Goal: Information Seeking & Learning: Find specific page/section

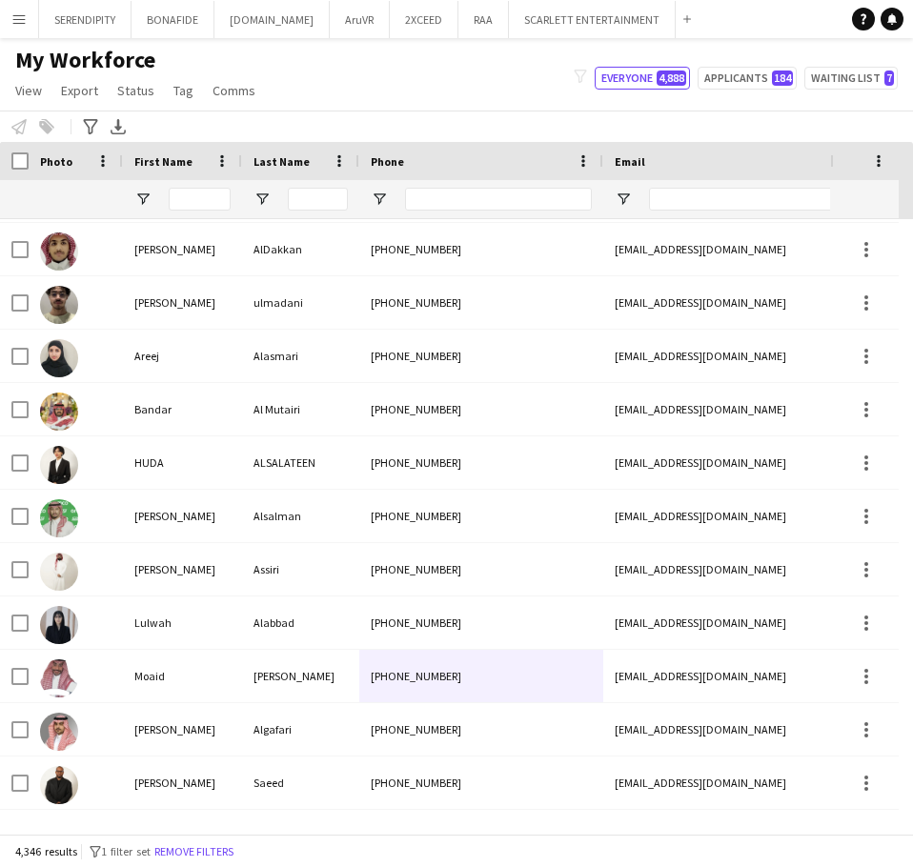
scroll to position [4480, 0]
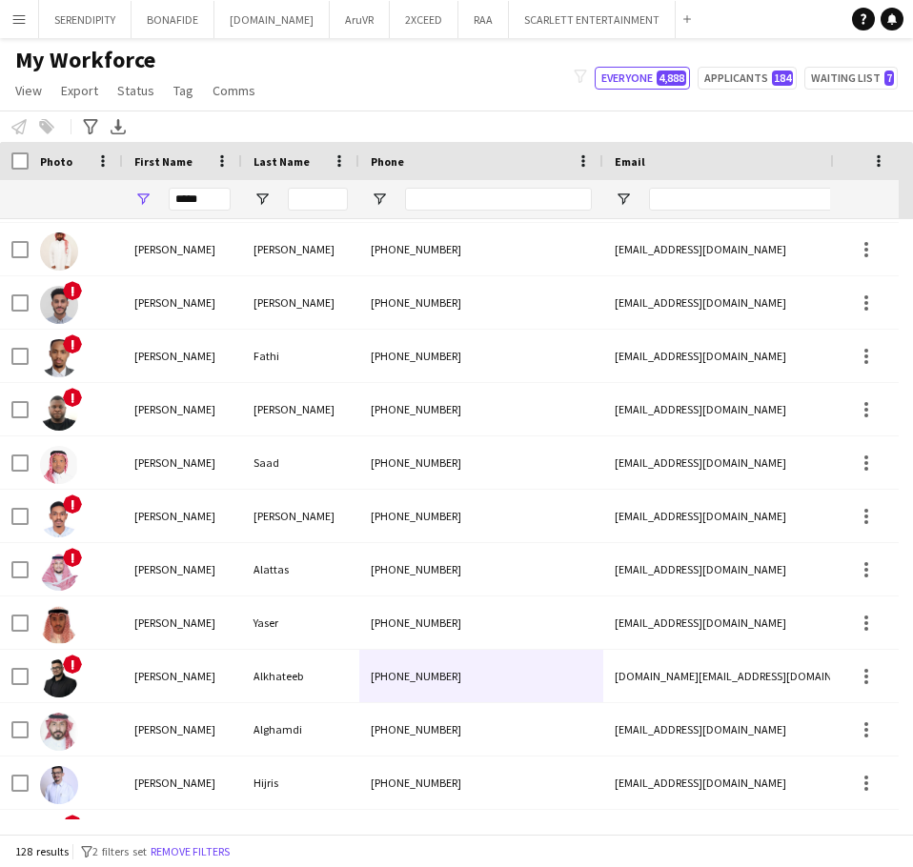
type input "*****"
click at [302, 200] on input "Last Name Filter Input" at bounding box center [318, 199] width 60 height 23
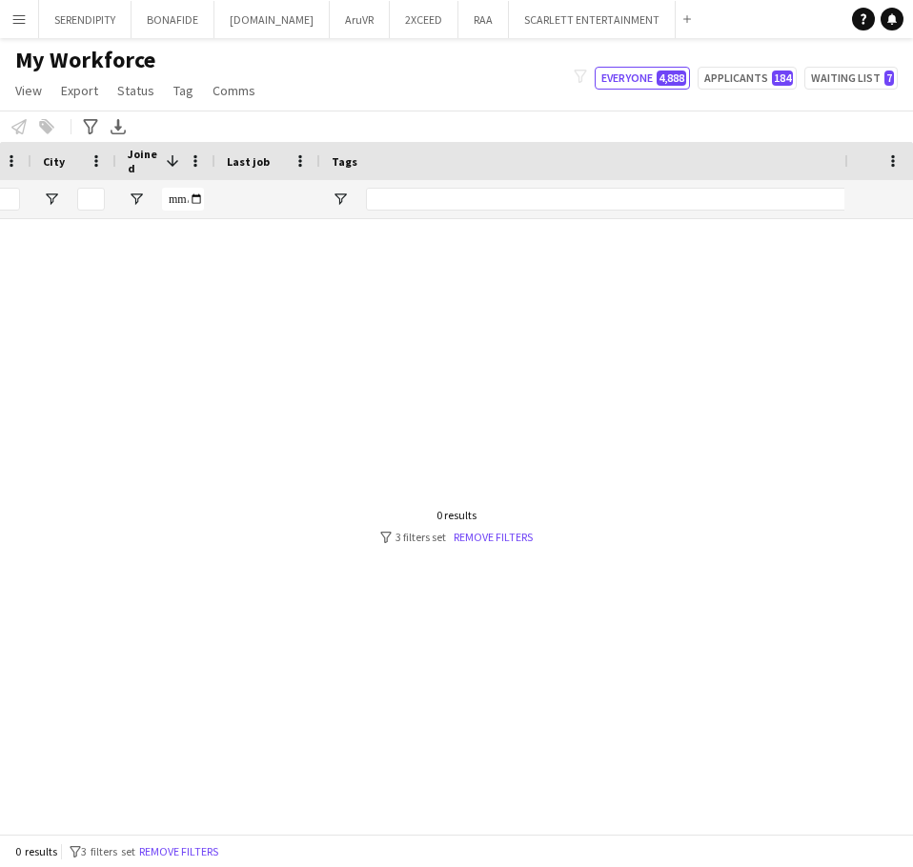
scroll to position [0, 0]
type input "****"
click at [202, 199] on input "*****" at bounding box center [200, 199] width 62 height 23
type input "*"
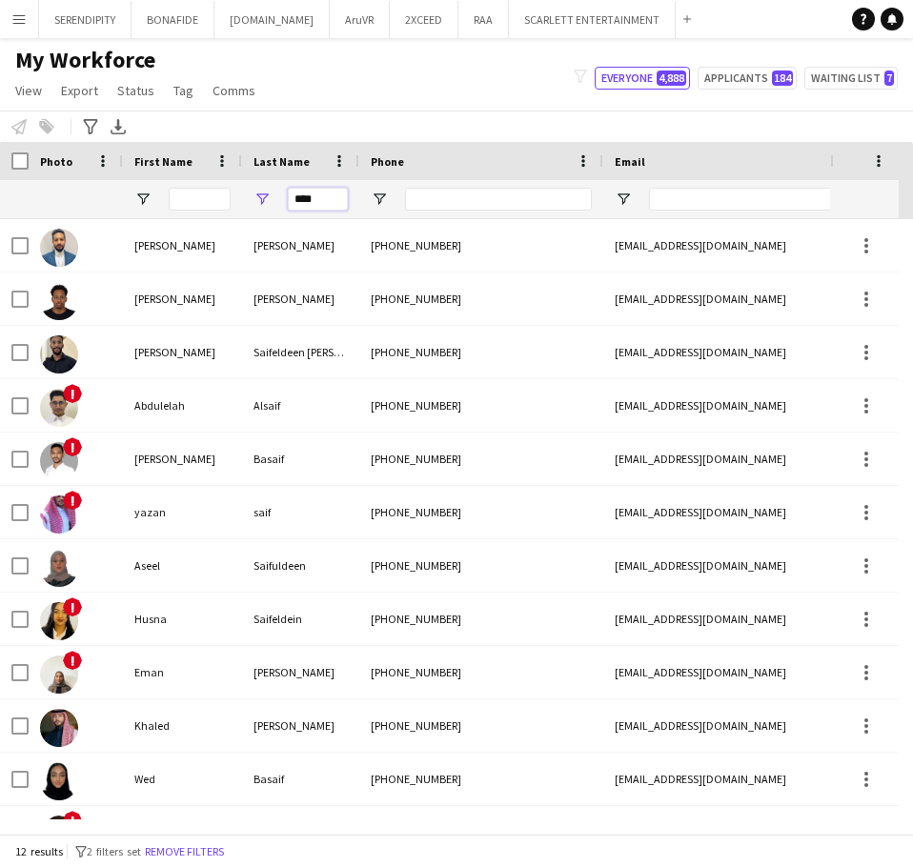
drag, startPoint x: 256, startPoint y: 201, endPoint x: 244, endPoint y: 200, distance: 12.4
click at [244, 200] on div "****" at bounding box center [300, 199] width 117 height 38
click at [452, 198] on input "Phone Filter Input" at bounding box center [498, 199] width 187 height 23
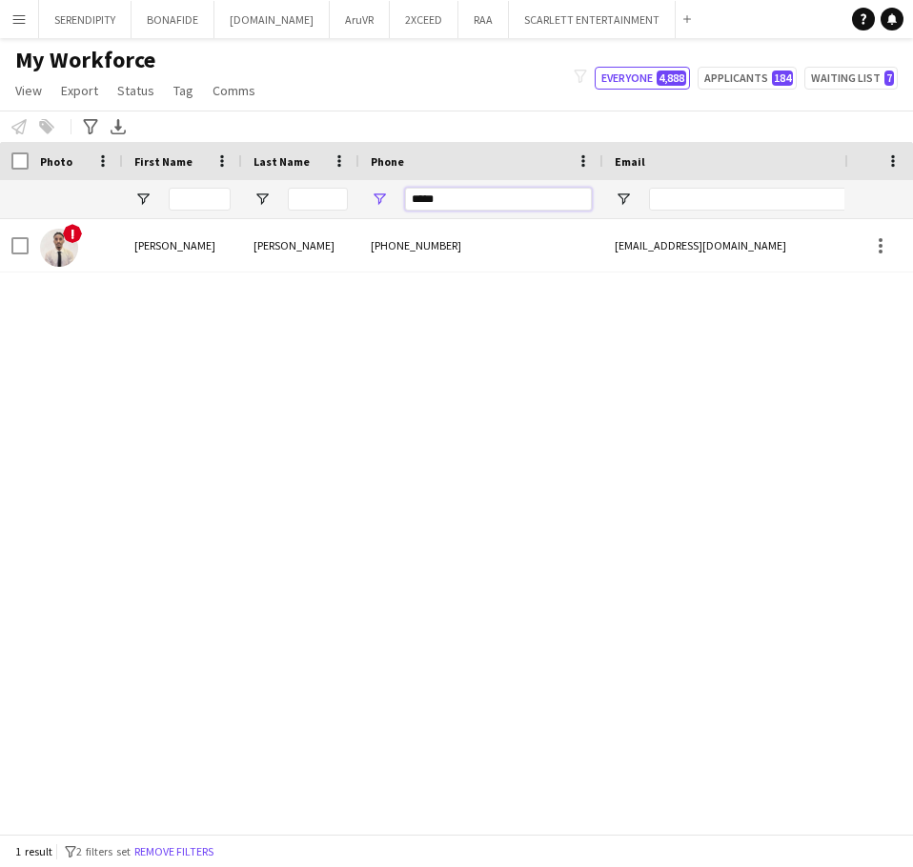
type input "*****"
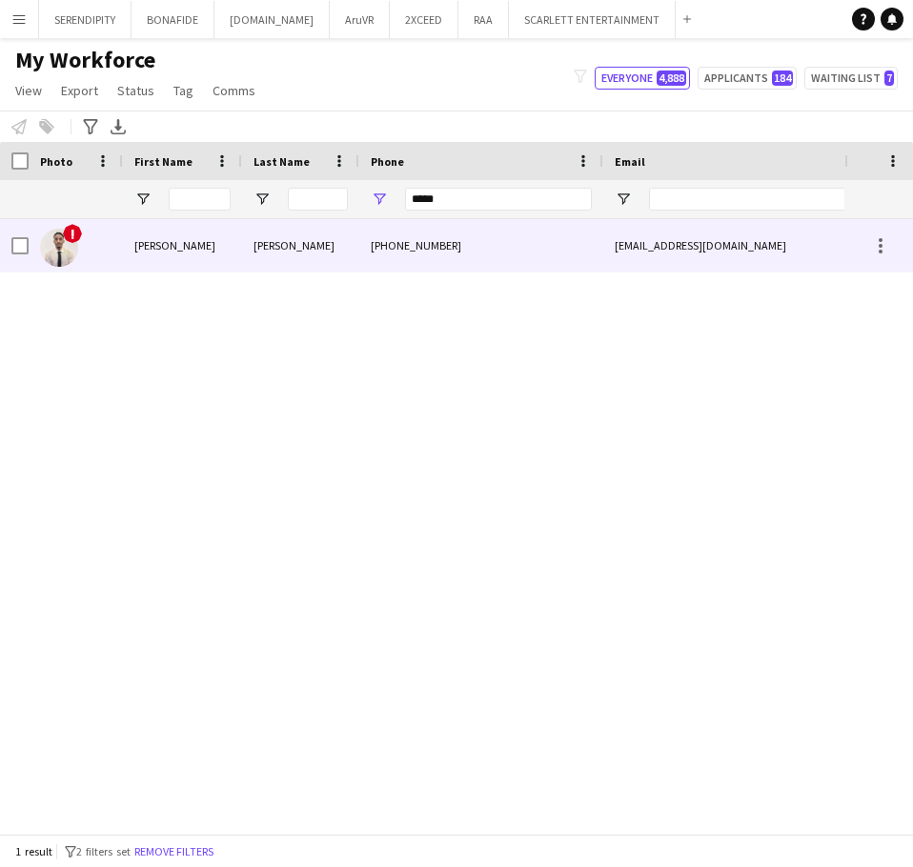
click at [526, 249] on div "[PHONE_NUMBER]" at bounding box center [481, 245] width 244 height 52
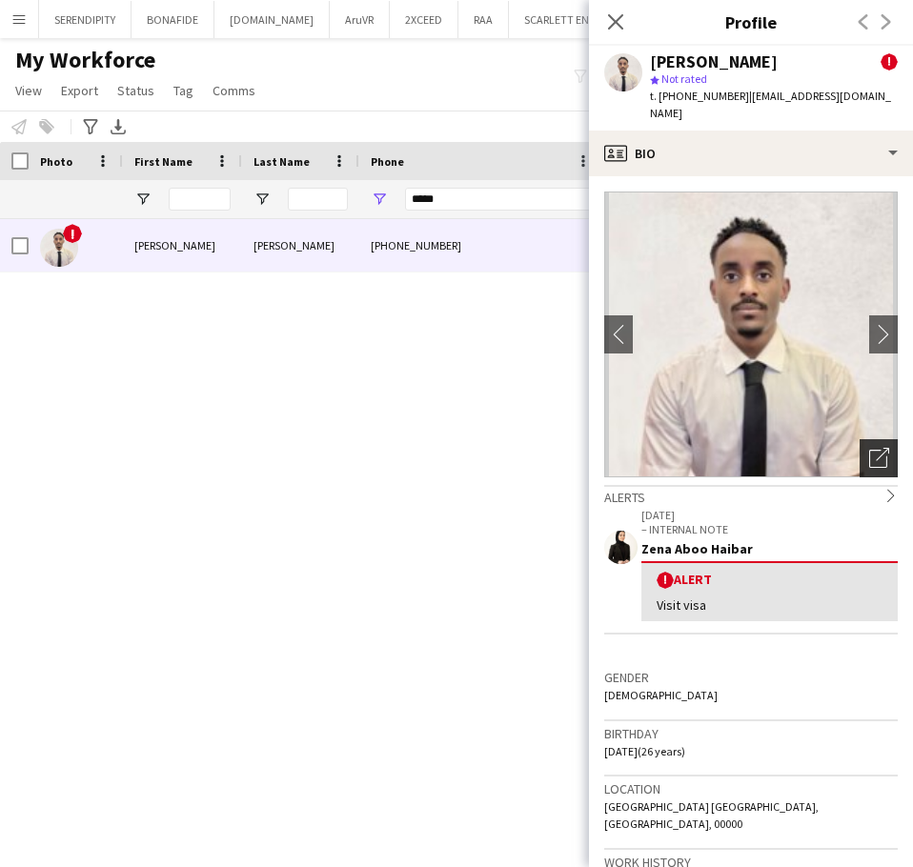
click at [869, 448] on icon "Open photos pop-in" at bounding box center [879, 458] width 20 height 20
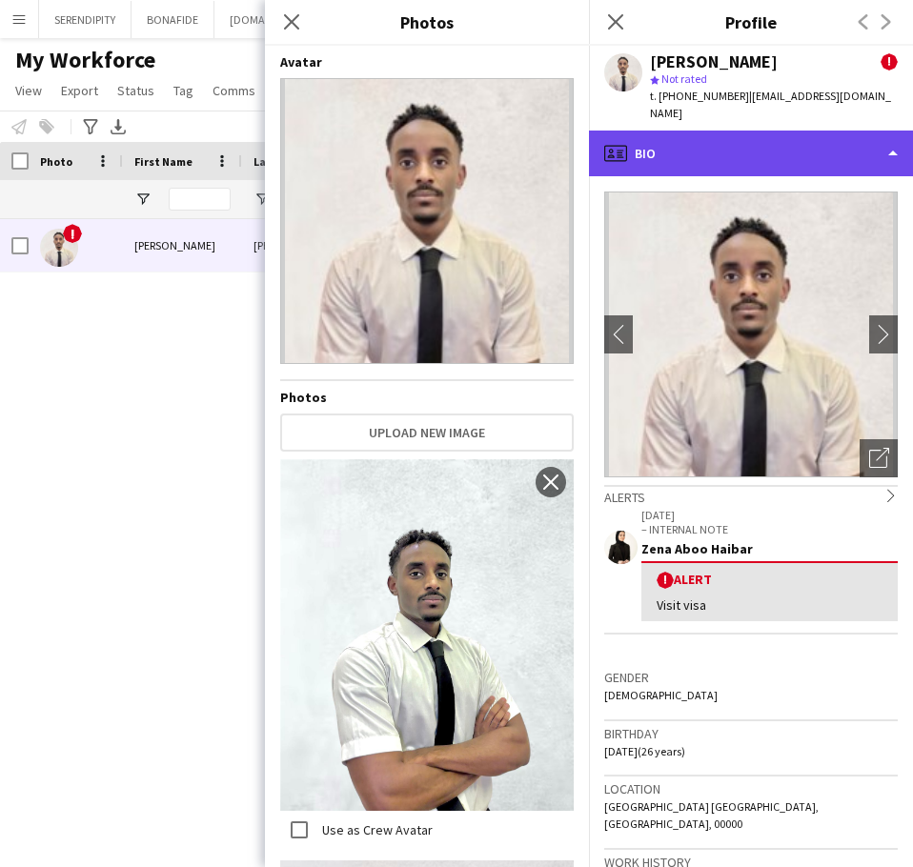
click at [799, 135] on div "profile Bio" at bounding box center [751, 154] width 324 height 46
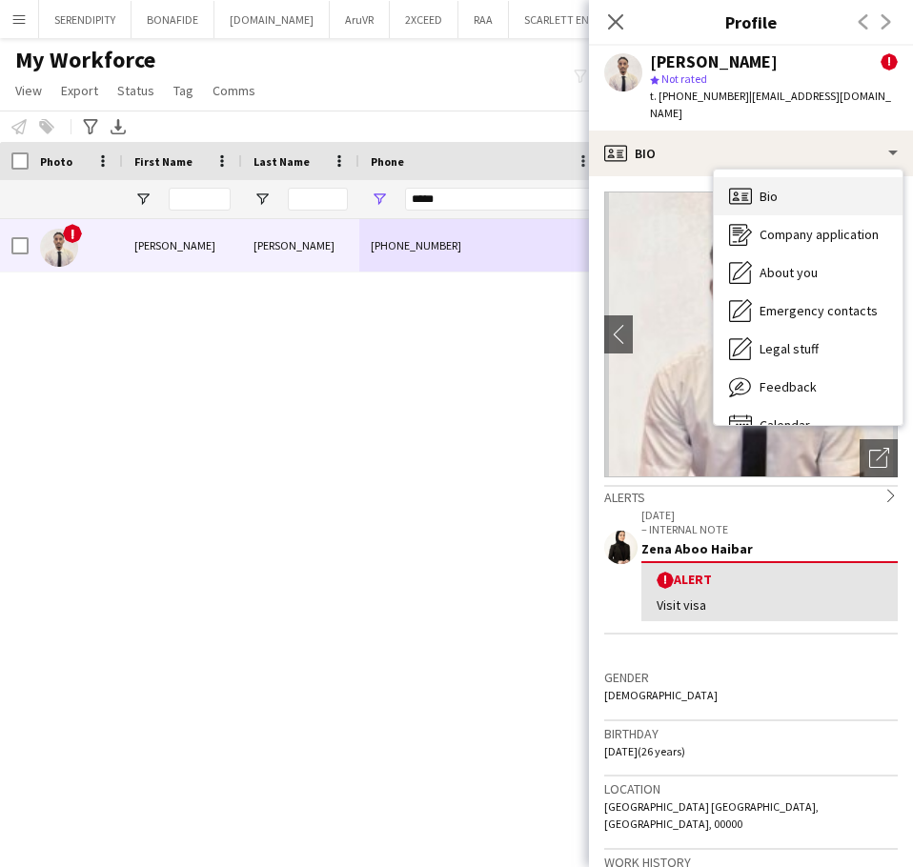
click at [803, 177] on div "Bio Bio" at bounding box center [808, 196] width 189 height 38
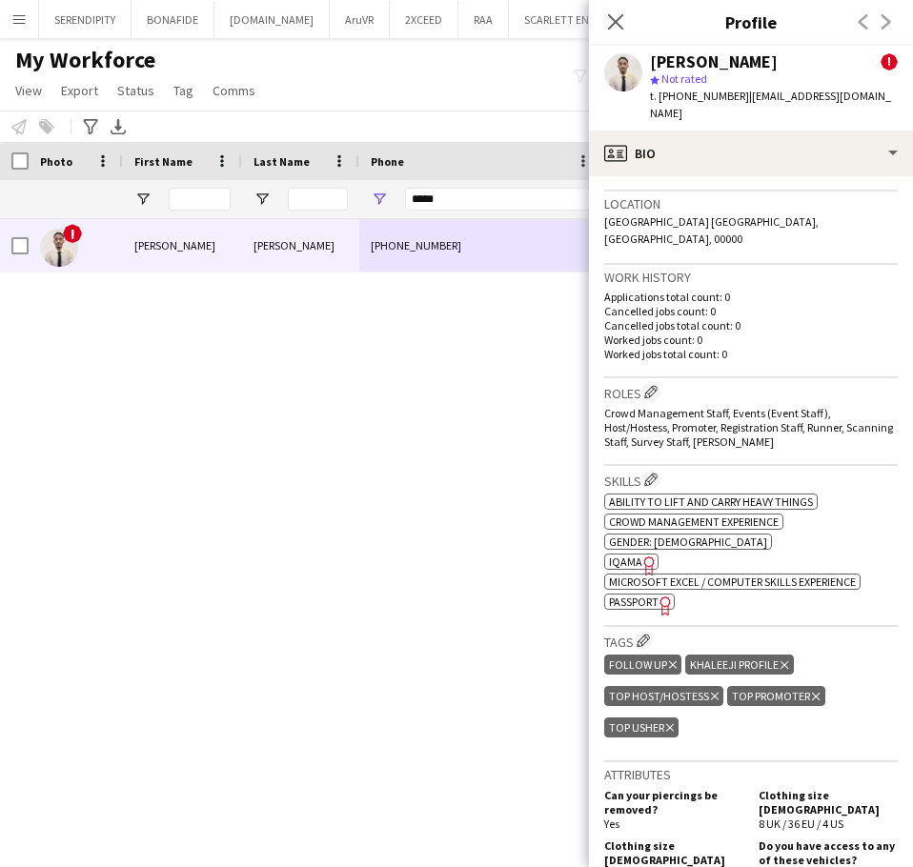
scroll to position [572, 0]
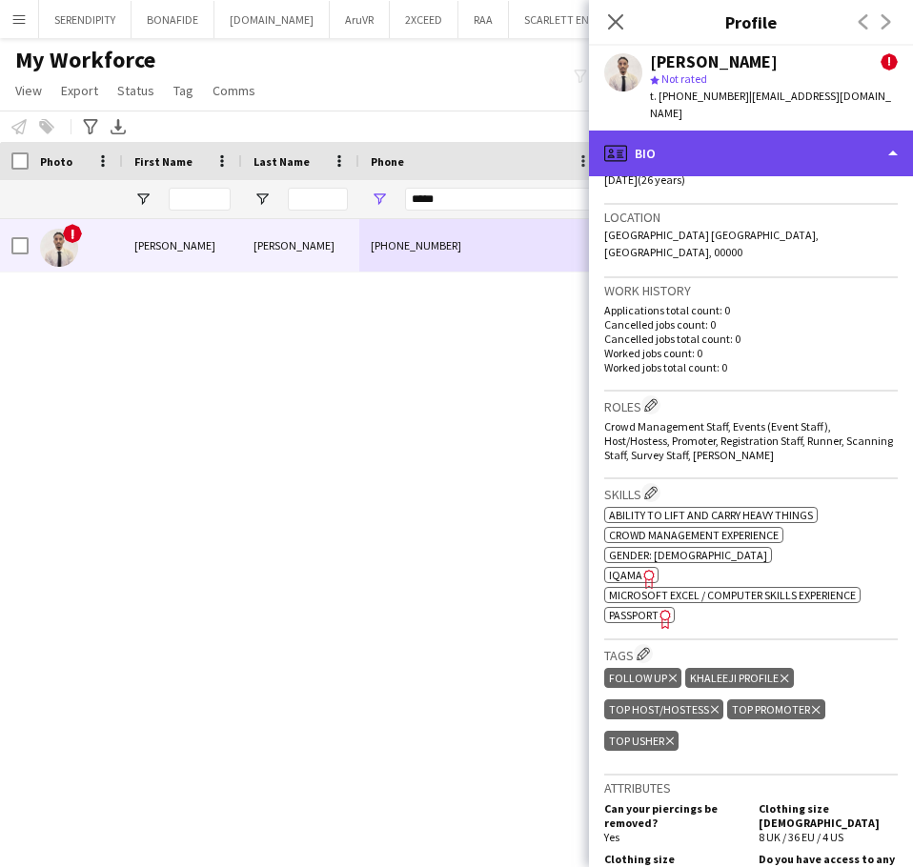
click at [788, 136] on div "profile Bio" at bounding box center [751, 154] width 324 height 46
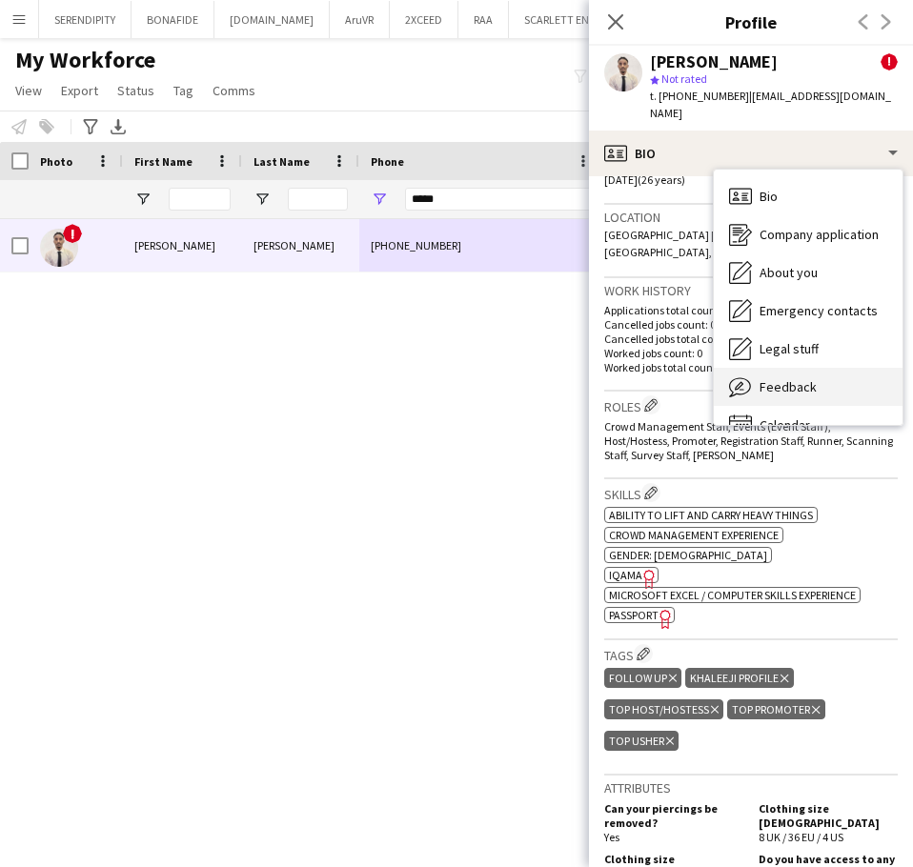
click at [847, 371] on div "Feedback Feedback" at bounding box center [808, 387] width 189 height 38
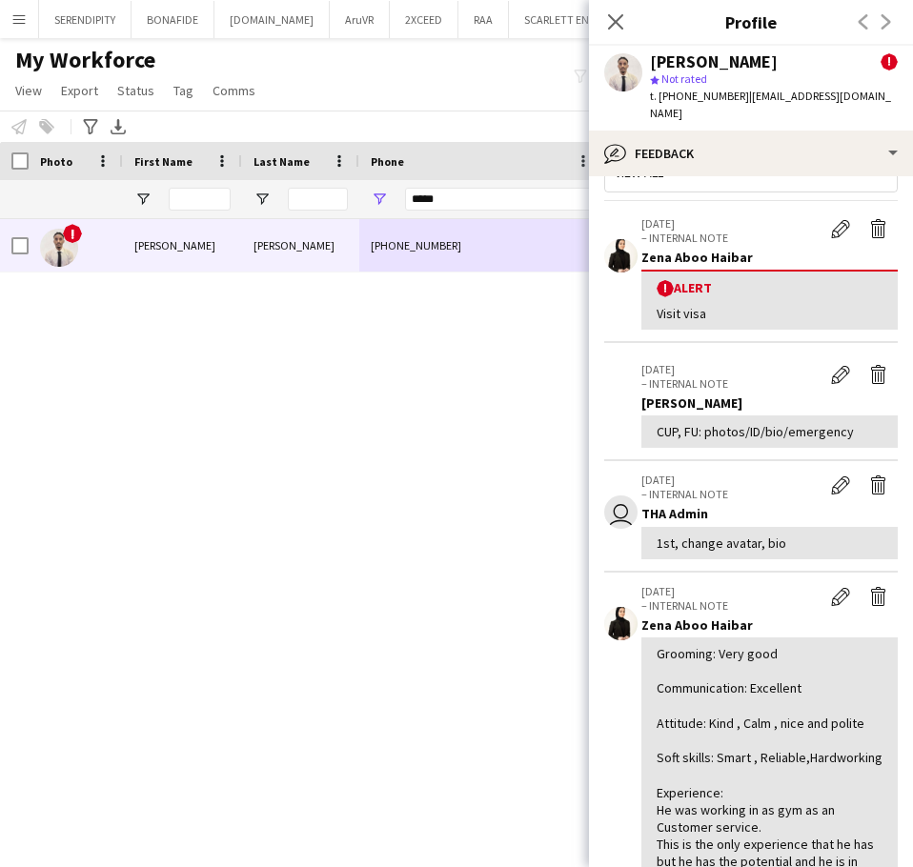
scroll to position [0, 0]
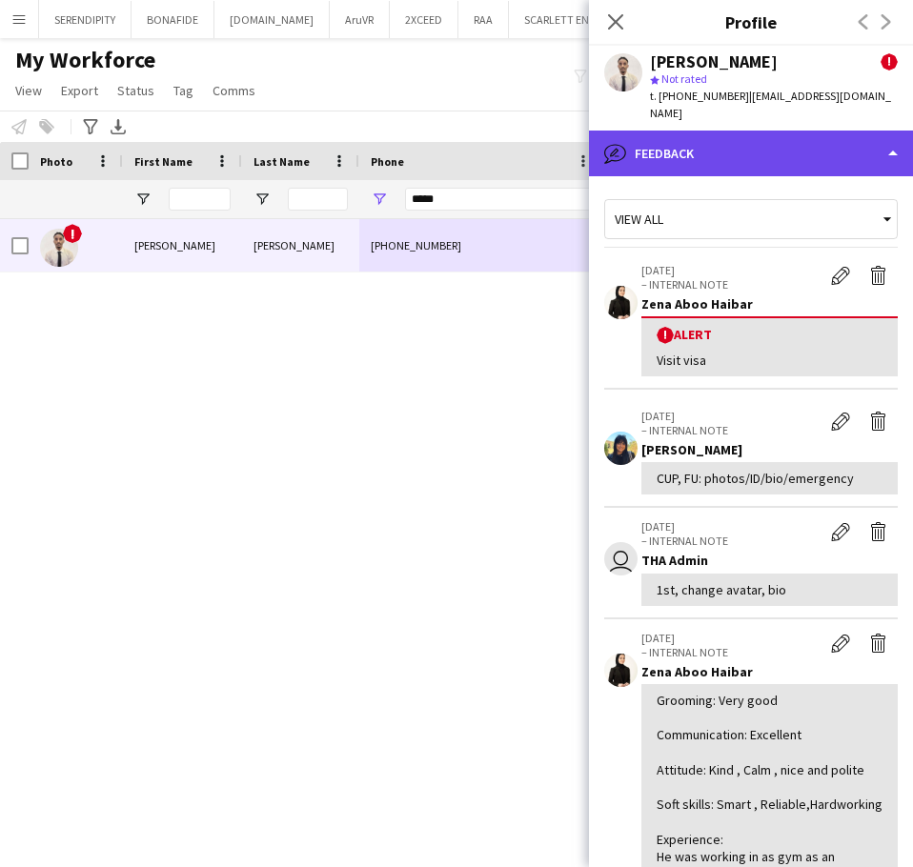
click at [794, 132] on div "bubble-pencil Feedback" at bounding box center [751, 154] width 324 height 46
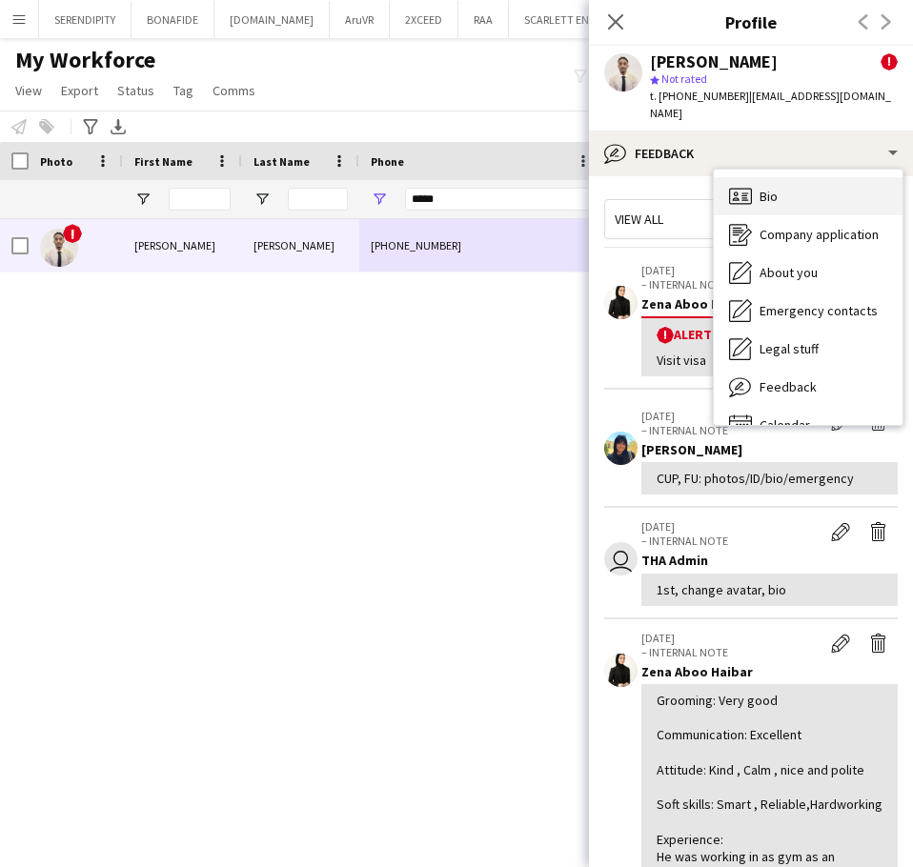
click at [809, 194] on div "Bio Bio" at bounding box center [808, 196] width 189 height 38
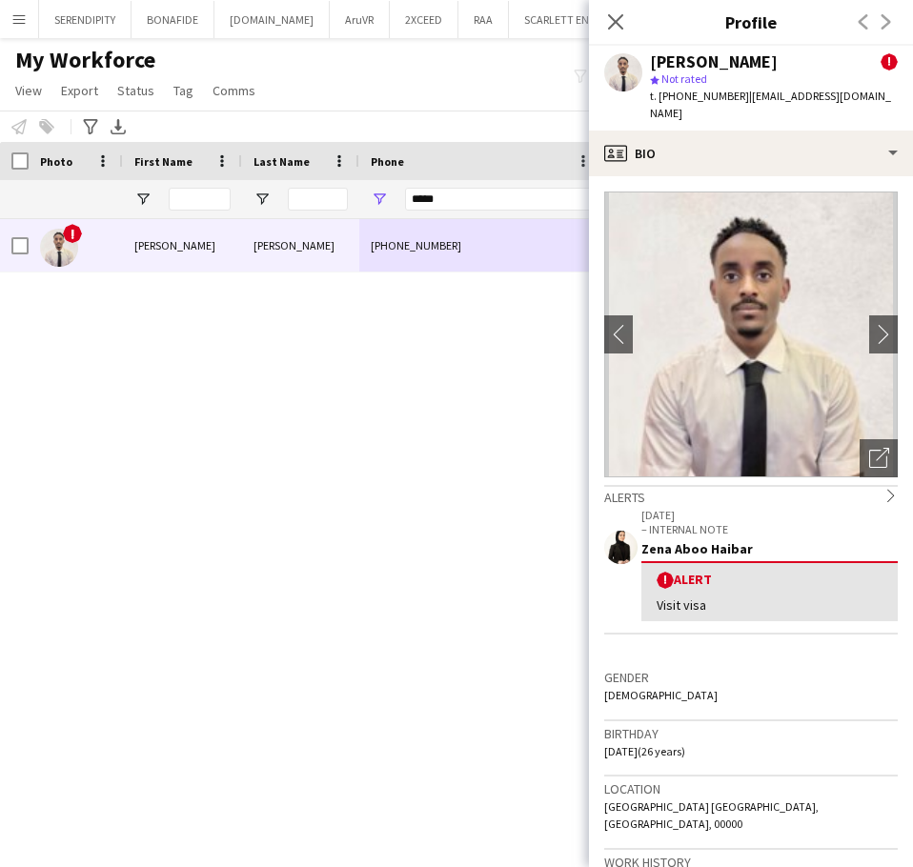
click at [393, 398] on div "! [PERSON_NAME] [PHONE_NUMBER] [EMAIL_ADDRESS][DOMAIN_NAME] Active" at bounding box center [422, 519] width 845 height 601
click at [869, 448] on icon "Open photos pop-in" at bounding box center [879, 458] width 20 height 20
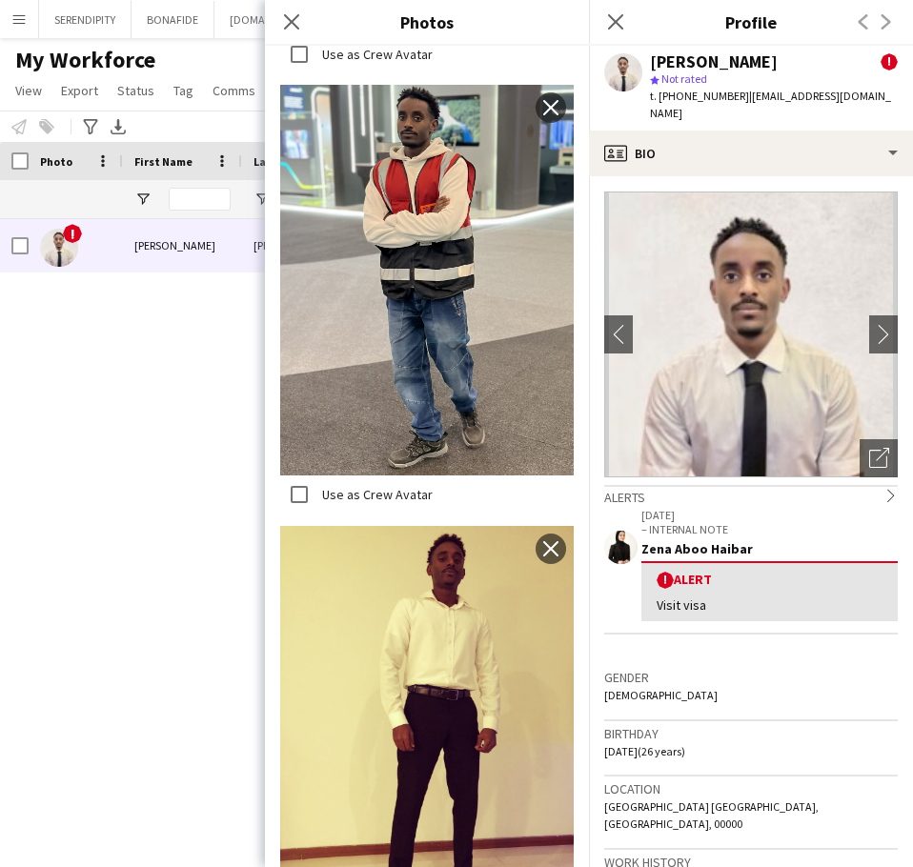
scroll to position [1099, 0]
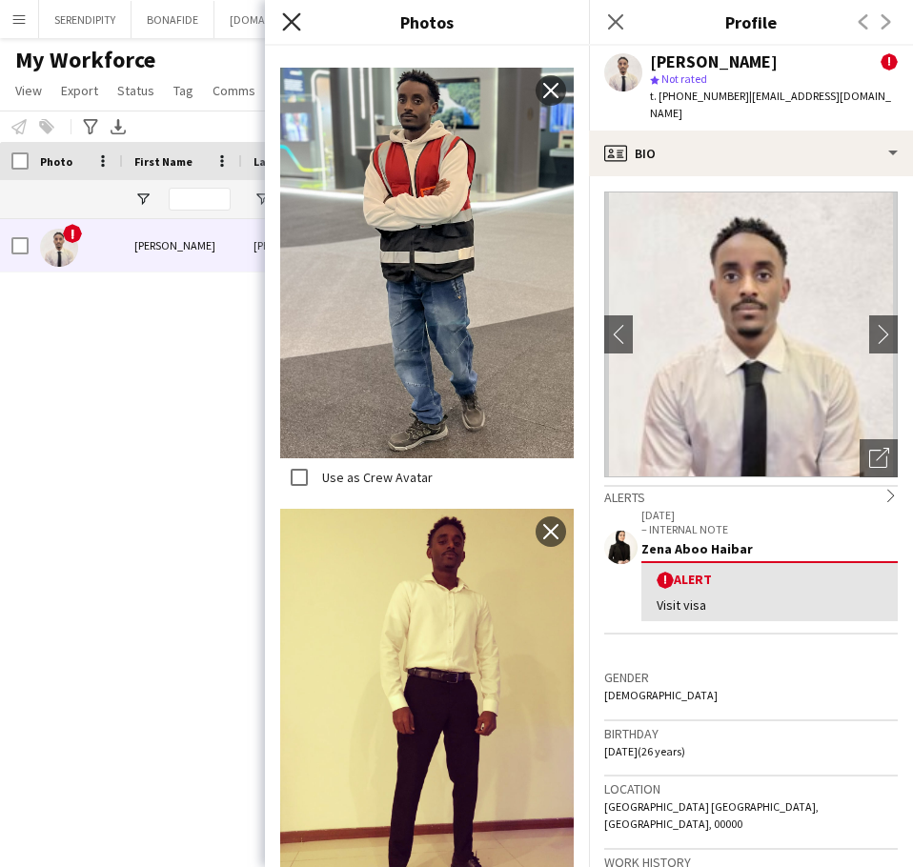
click at [297, 19] on icon "Close pop-in" at bounding box center [291, 21] width 18 height 18
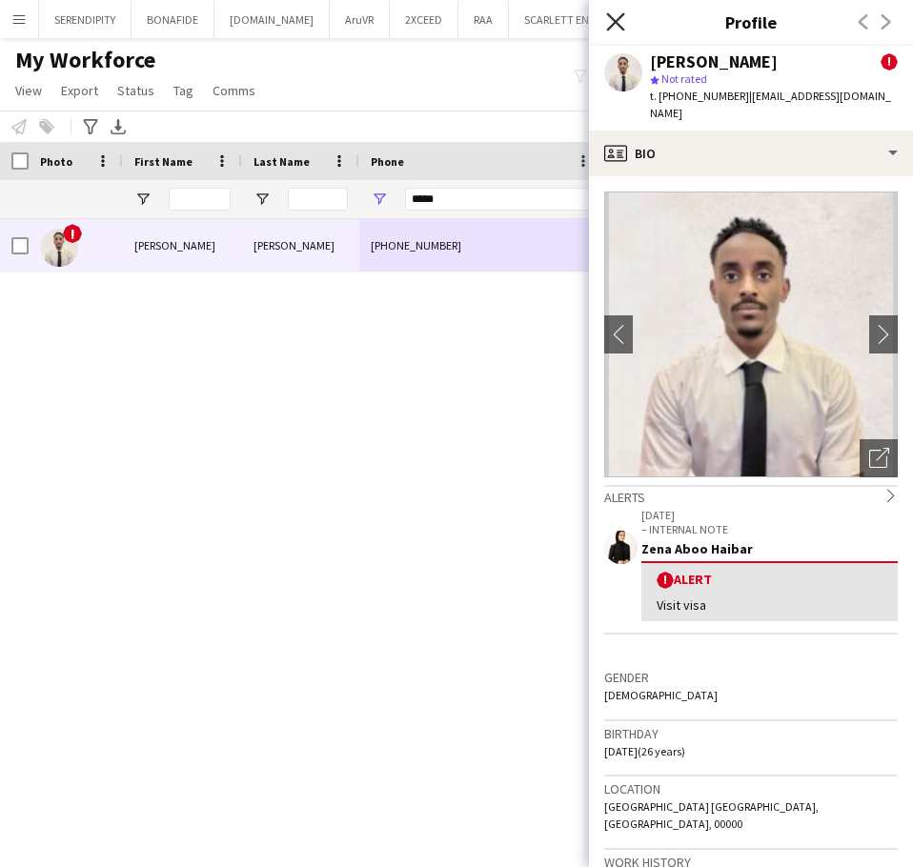
click at [616, 17] on icon "Close pop-in" at bounding box center [615, 21] width 18 height 18
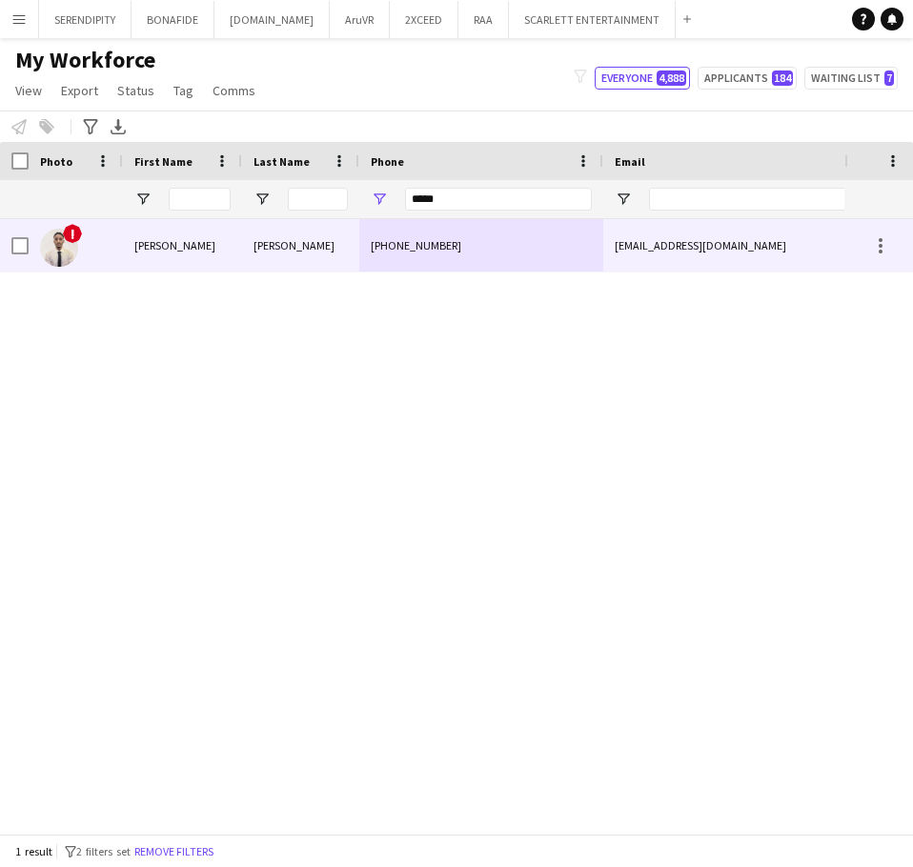
click at [383, 250] on div "[PHONE_NUMBER]" at bounding box center [481, 245] width 244 height 52
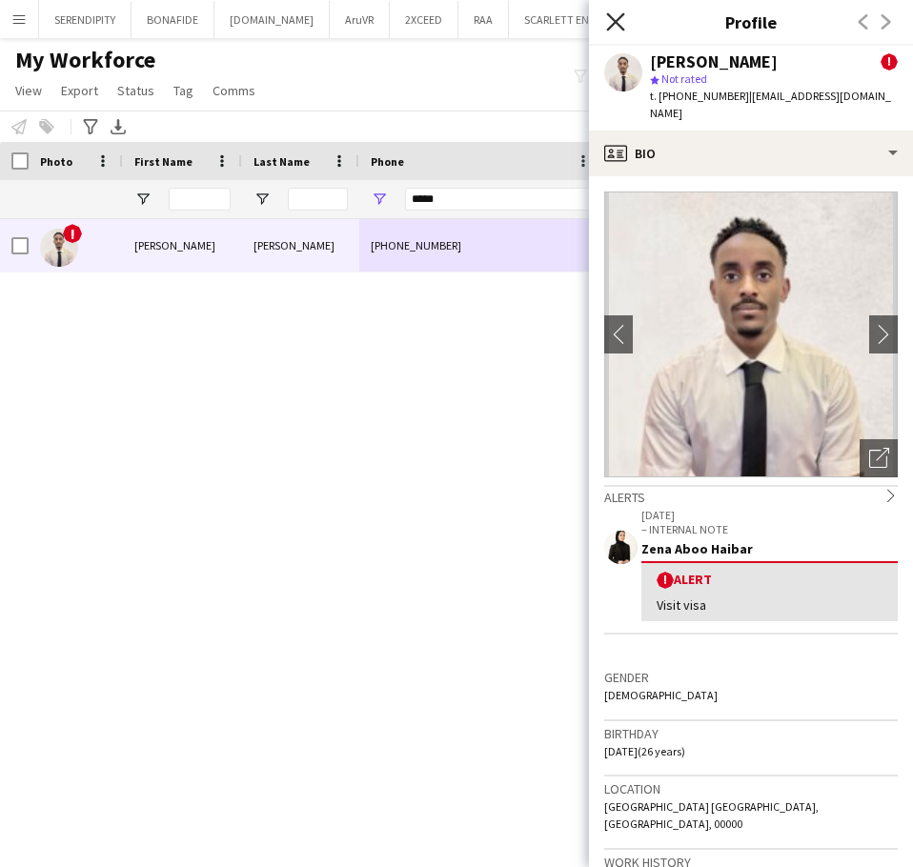
click at [622, 18] on icon "Close pop-in" at bounding box center [615, 21] width 18 height 18
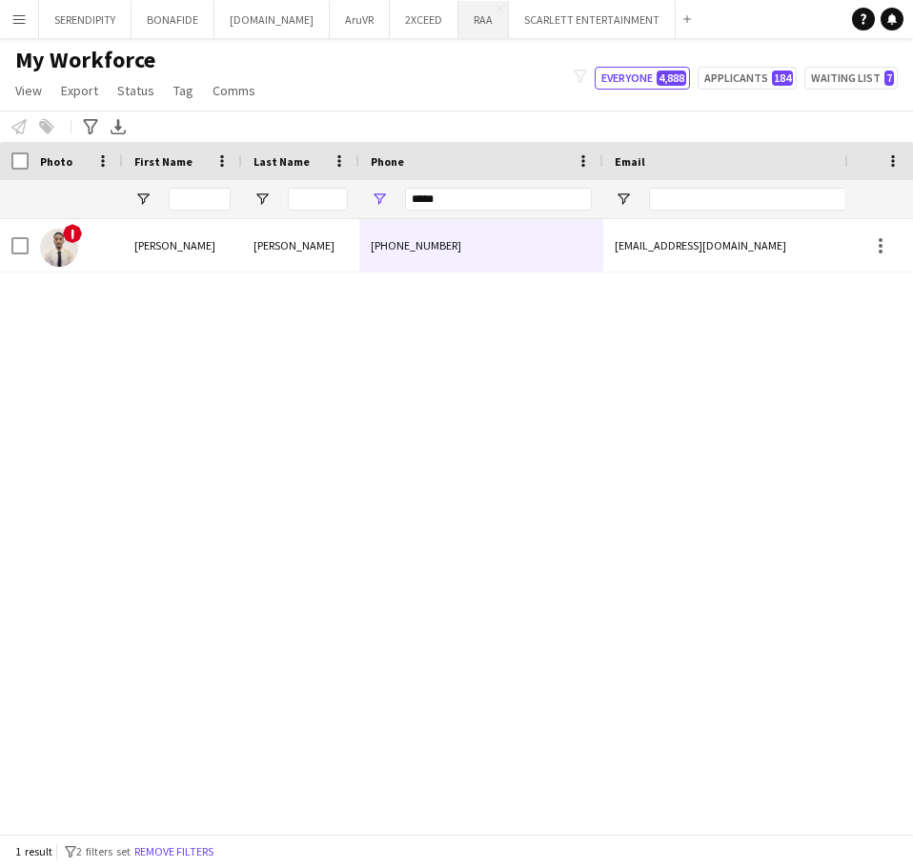
click at [459, 21] on button "RAA Close" at bounding box center [484, 19] width 51 height 37
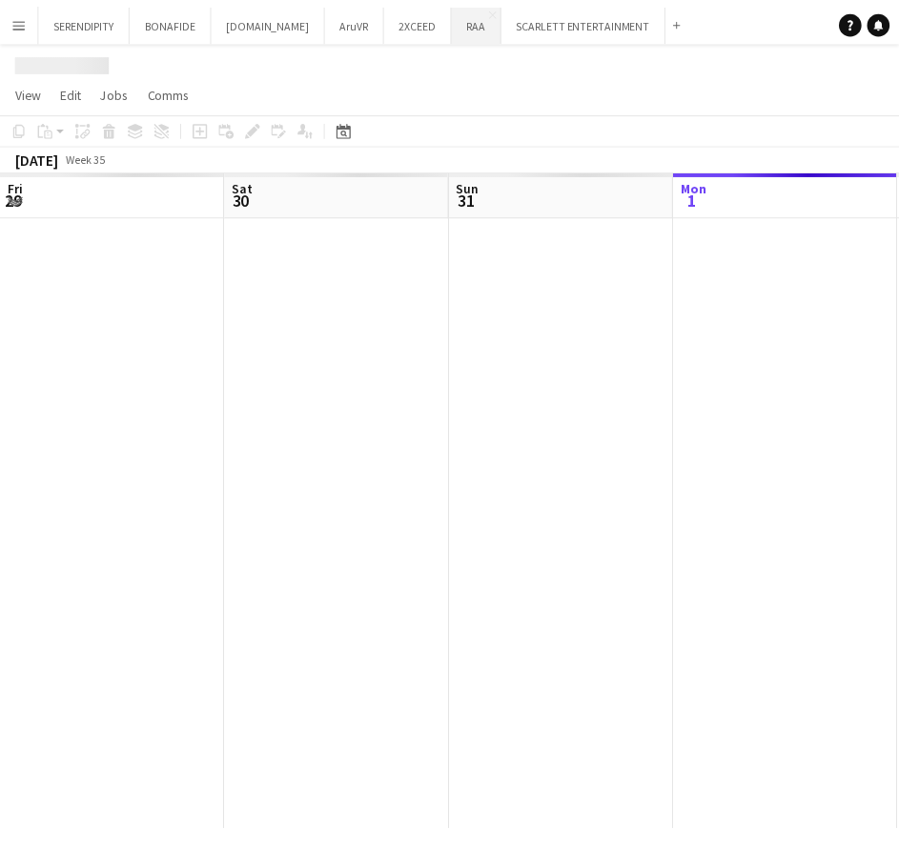
scroll to position [0, 456]
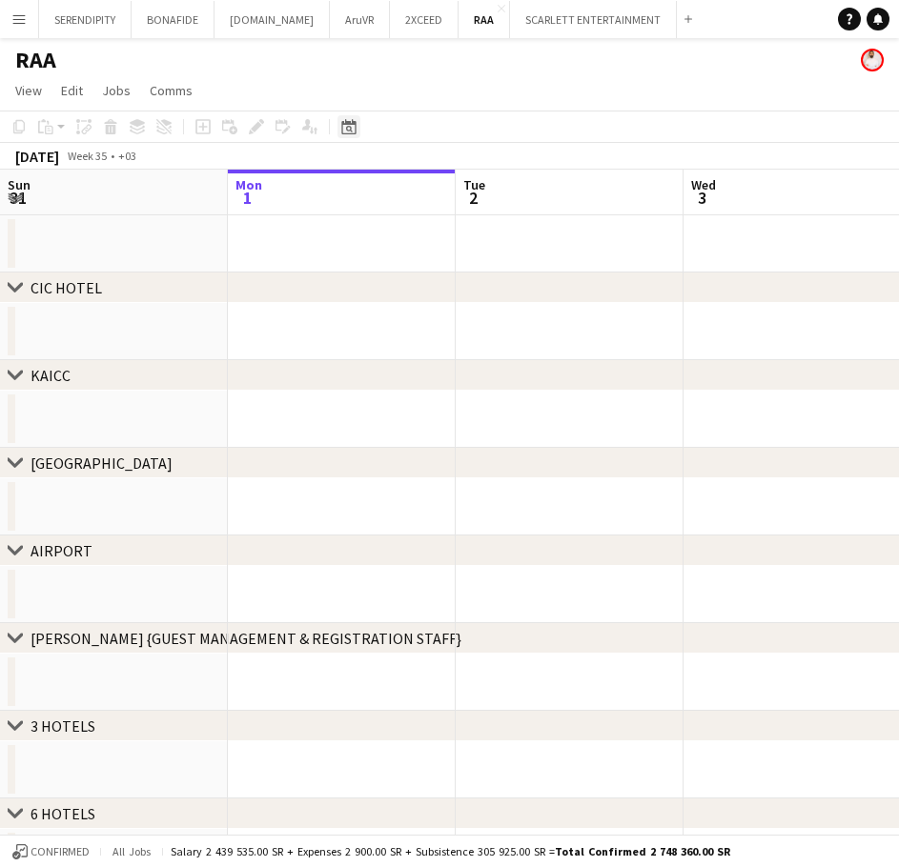
click at [349, 121] on icon "Date picker" at bounding box center [348, 126] width 15 height 15
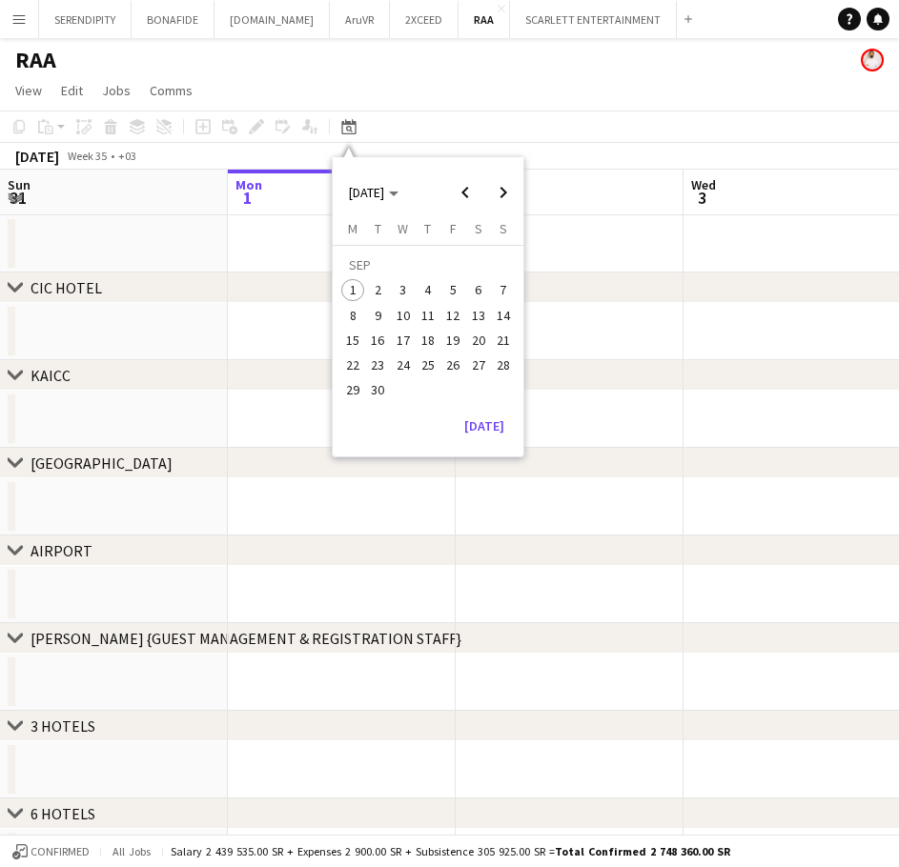
click at [455, 367] on span "26" at bounding box center [452, 365] width 23 height 23
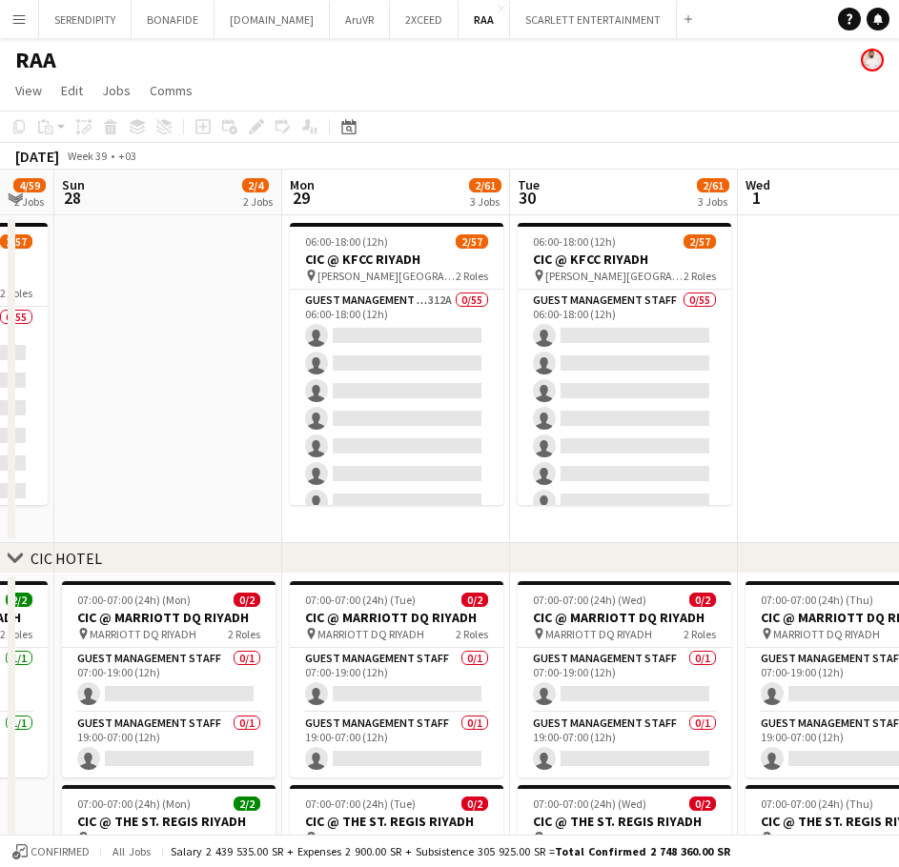
scroll to position [0, 631]
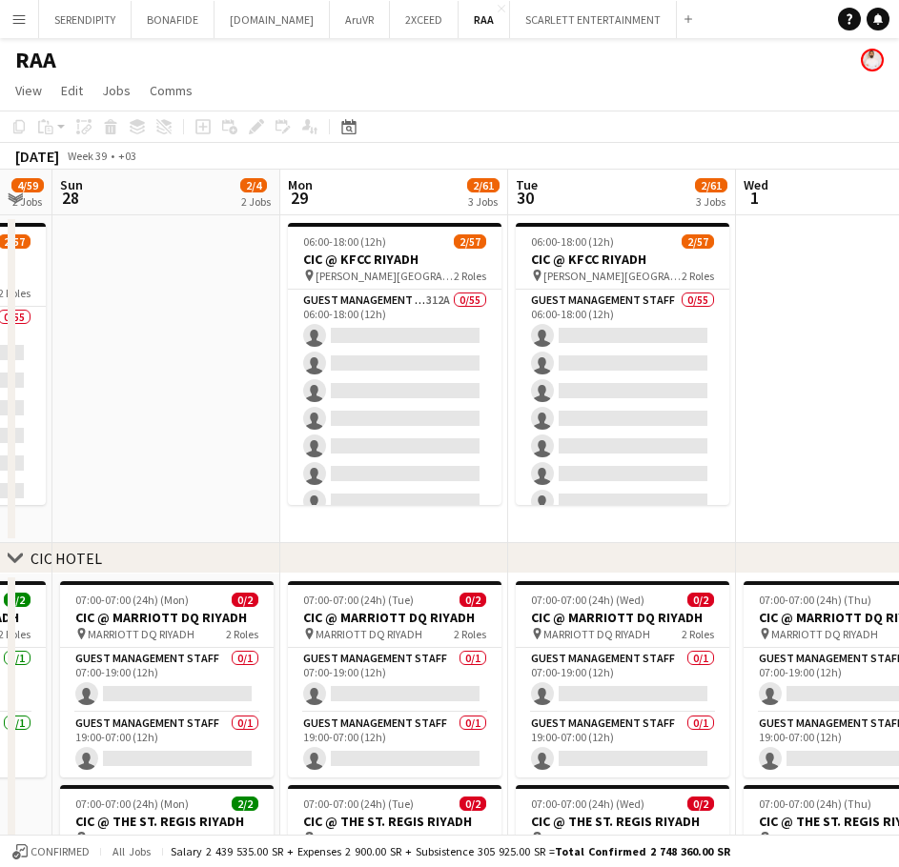
drag, startPoint x: 658, startPoint y: 387, endPoint x: 227, endPoint y: 430, distance: 433.0
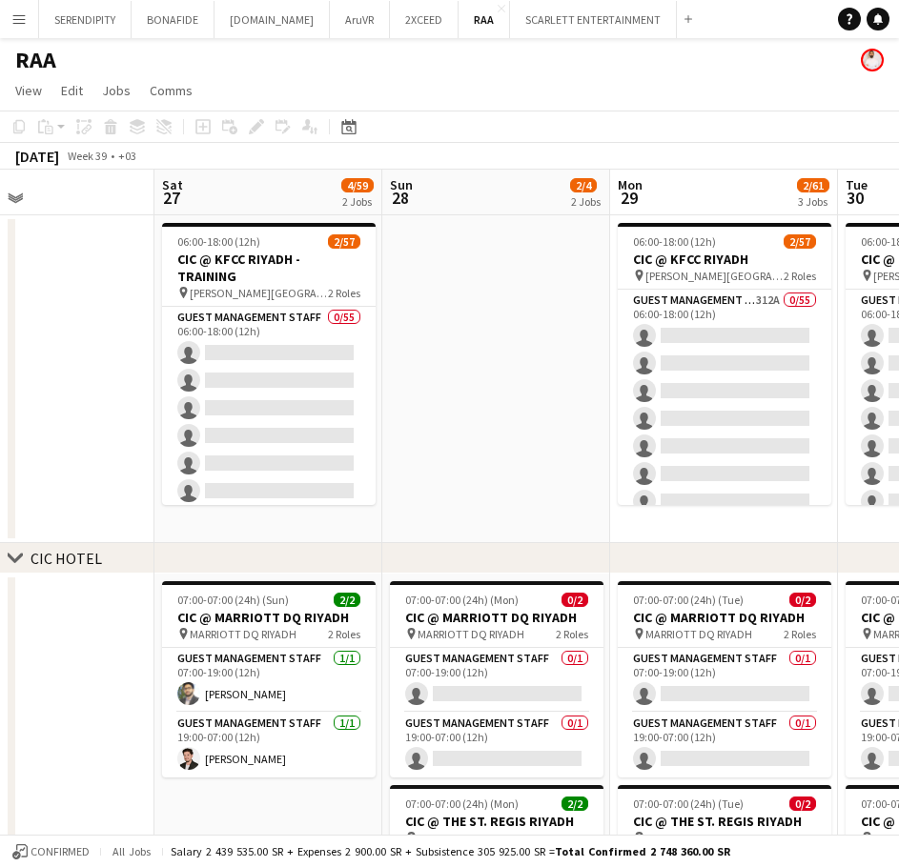
scroll to position [0, 485]
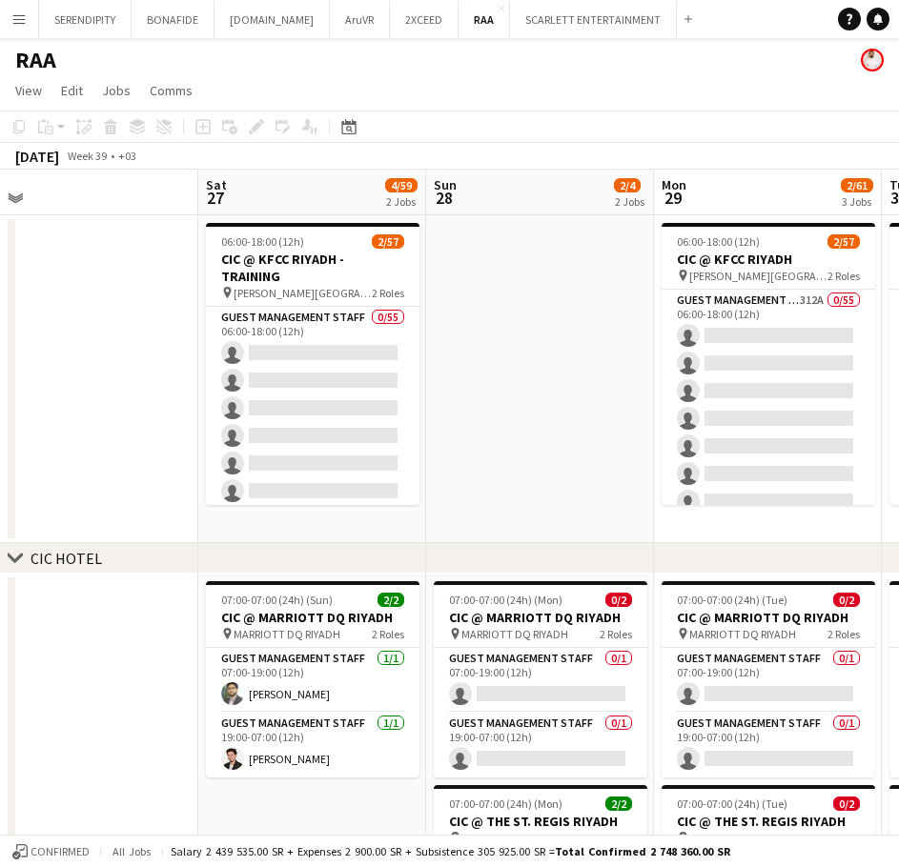
drag, startPoint x: 154, startPoint y: 512, endPoint x: 528, endPoint y: 480, distance: 375.0
